Goal: Navigation & Orientation: Go to known website

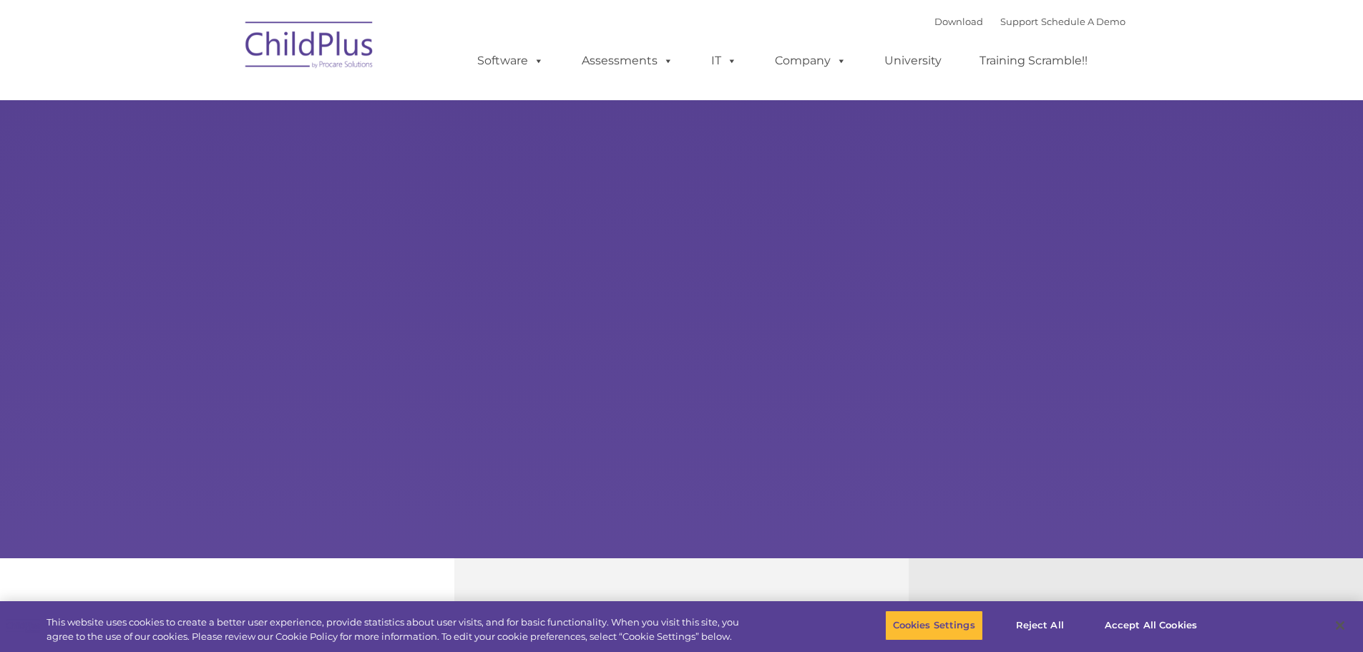
select select "MEDIUM"
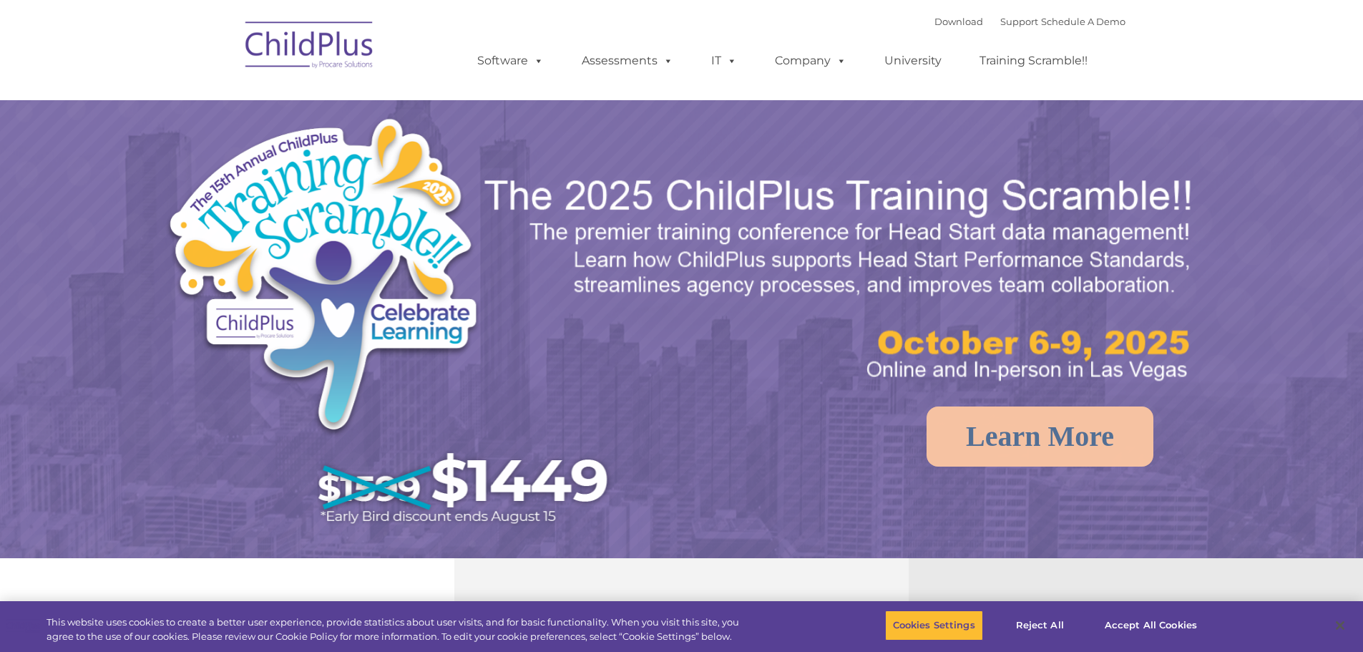
select select "MEDIUM"
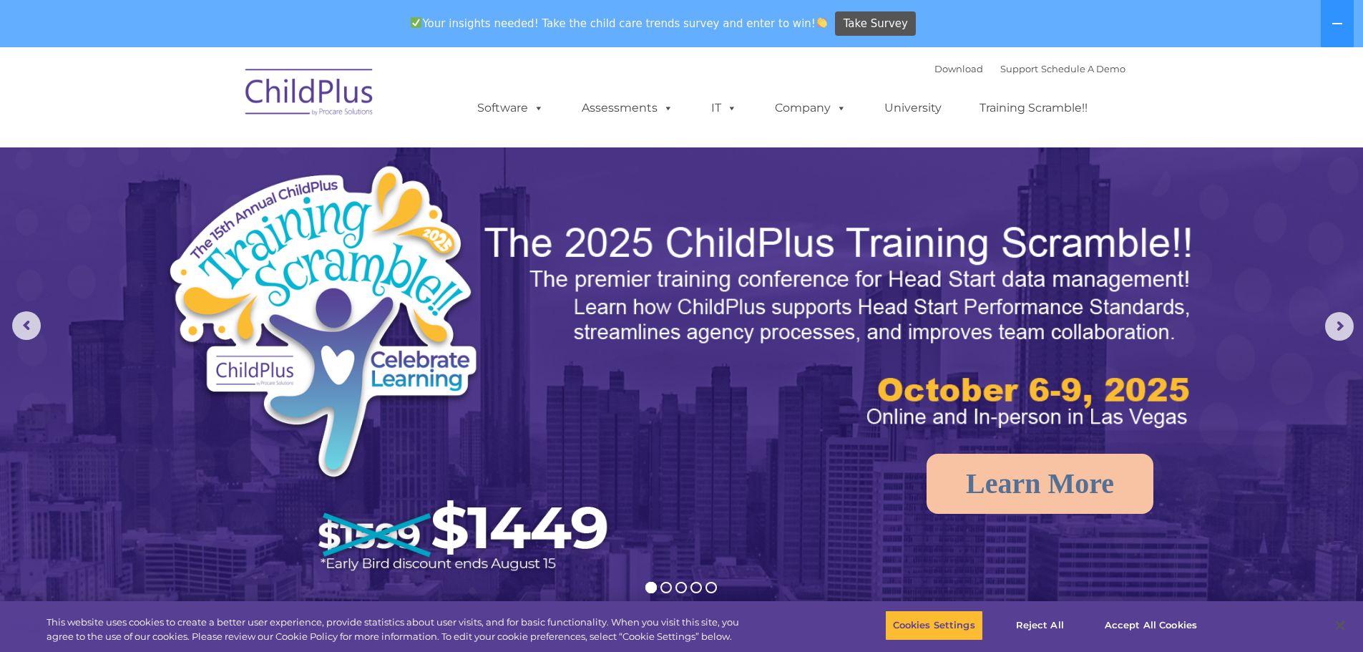
click at [297, 89] on img at bounding box center [309, 95] width 143 height 72
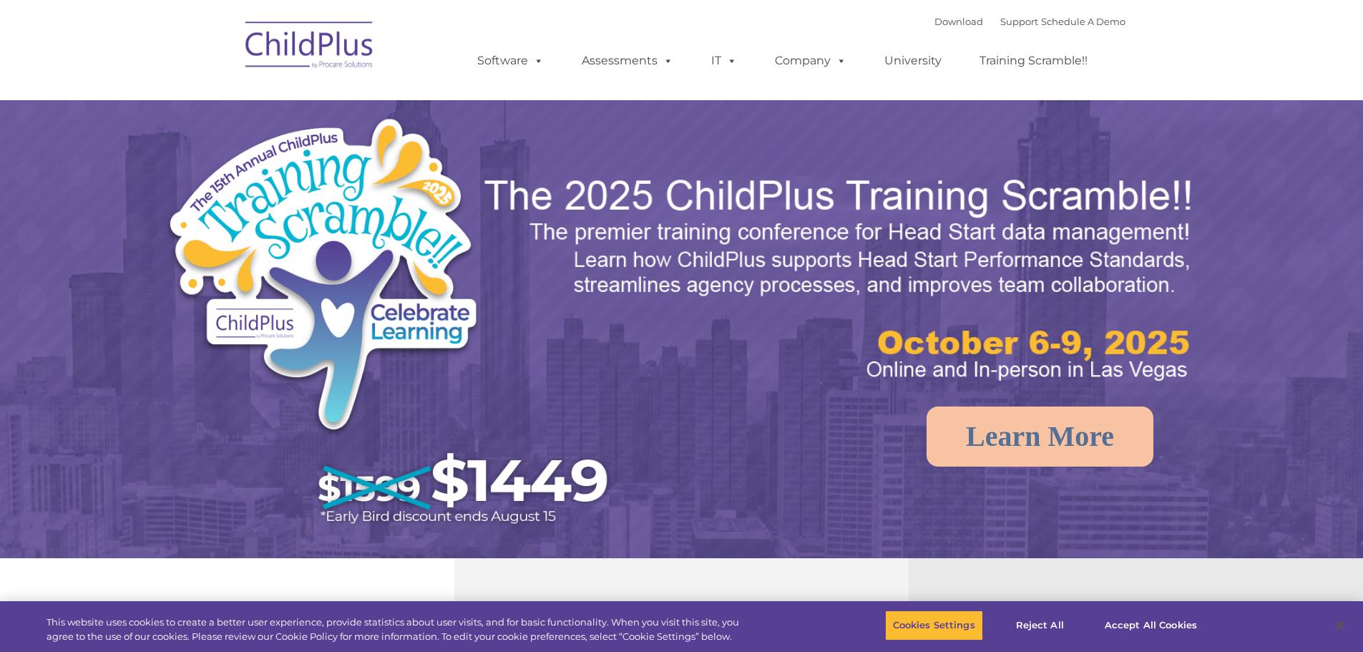
select select "MEDIUM"
